Goal: Go to known website: Access a specific website the user already knows

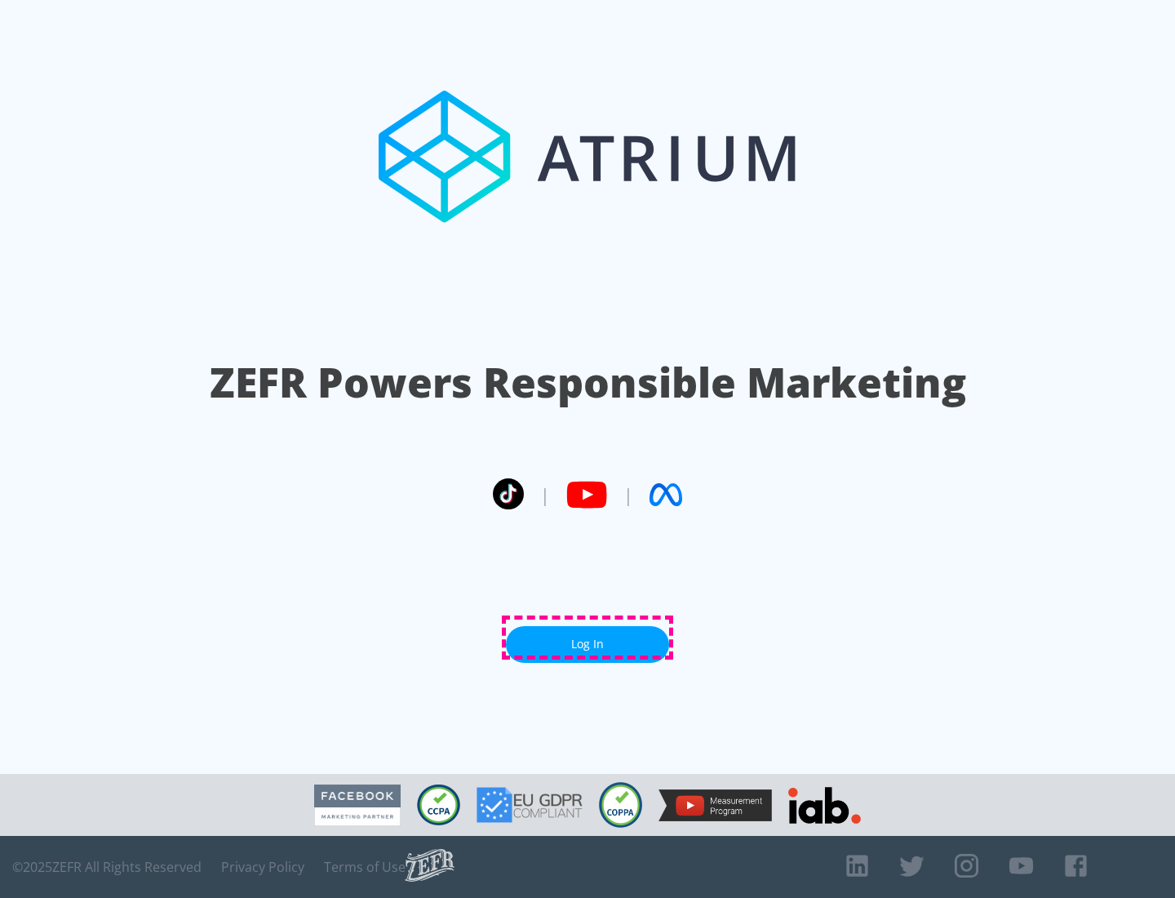
click at [588, 637] on link "Log In" at bounding box center [587, 644] width 163 height 37
